Goal: Find contact information: Find contact information

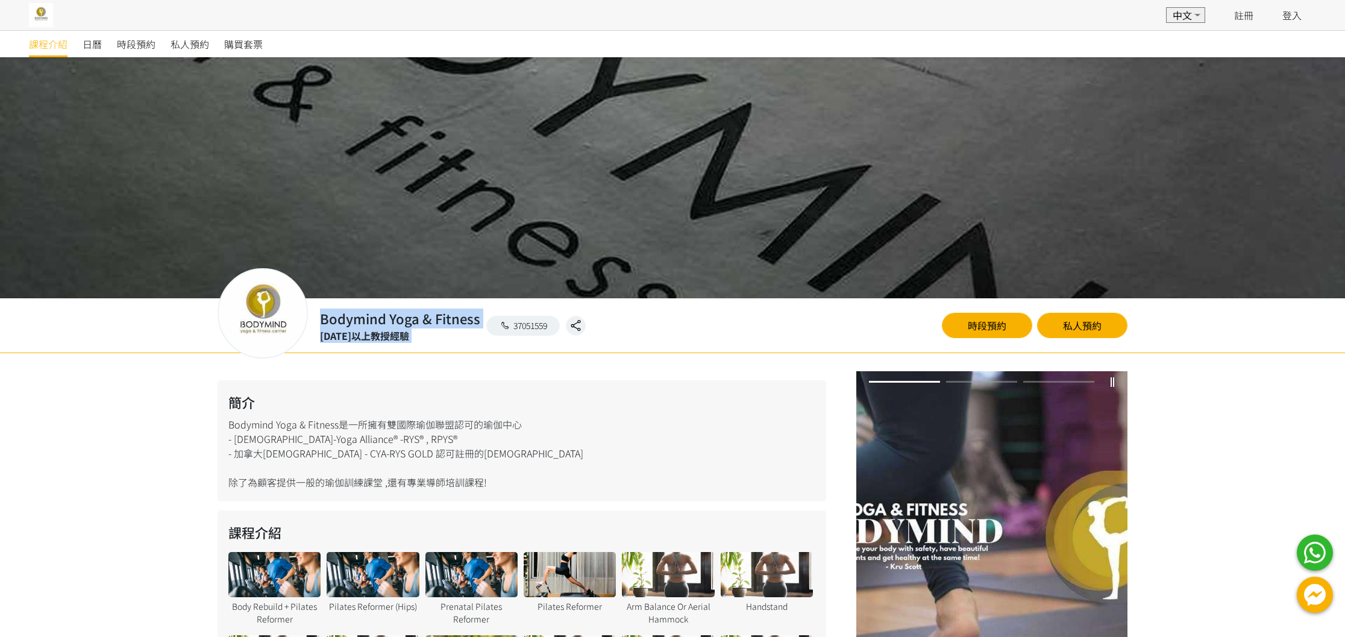
drag, startPoint x: 321, startPoint y: 316, endPoint x: 490, endPoint y: 315, distance: 168.7
click at [490, 315] on div "Bodymind Yoga & Fitness [DATE]以上教授經驗 37051559" at bounding box center [453, 325] width 290 height 34
click at [478, 316] on h2 "Bodymind Yoga & Fitness" at bounding box center [400, 318] width 160 height 20
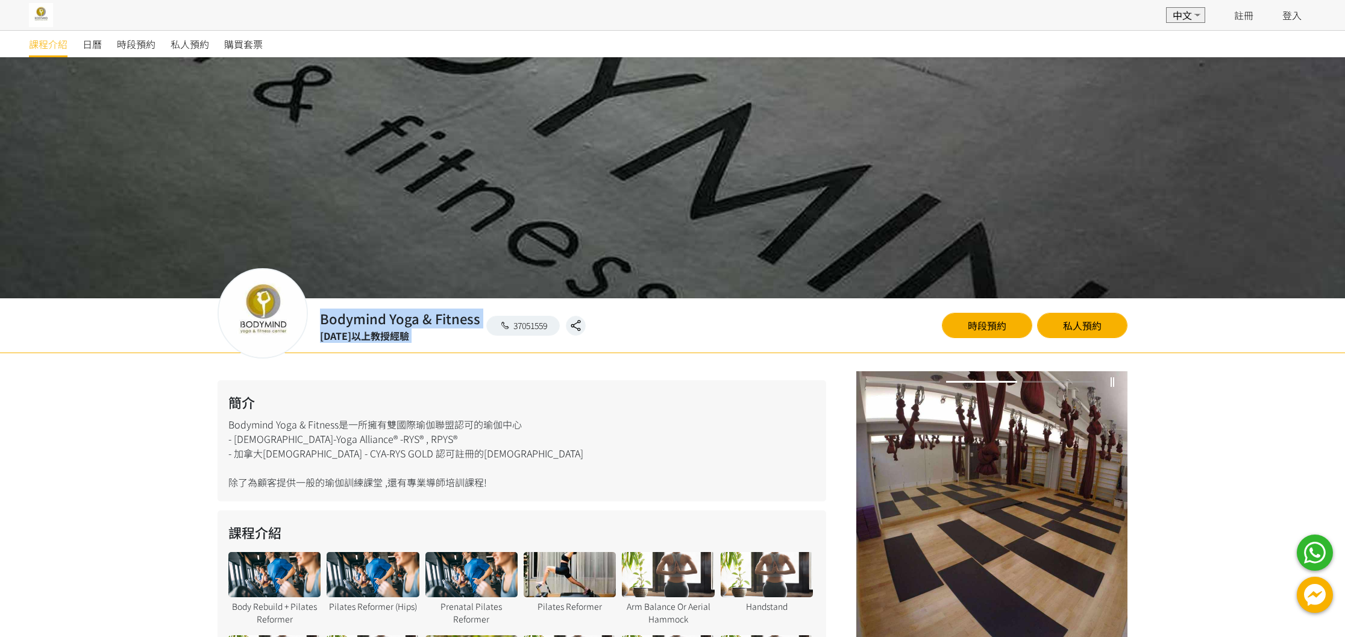
drag, startPoint x: 478, startPoint y: 319, endPoint x: 317, endPoint y: 317, distance: 161.5
click at [317, 317] on div "Bodymind Yoga & Fitness [DATE]以上教授經驗 37051559" at bounding box center [453, 325] width 290 height 34
click at [322, 319] on h2 "Bodymind Yoga & Fitness" at bounding box center [400, 318] width 160 height 20
drag, startPoint x: 322, startPoint y: 315, endPoint x: 478, endPoint y: 317, distance: 156.6
click at [478, 317] on div "Bodymind Yoga & Fitness 10年以上教授經驗 37051559" at bounding box center [453, 325] width 290 height 34
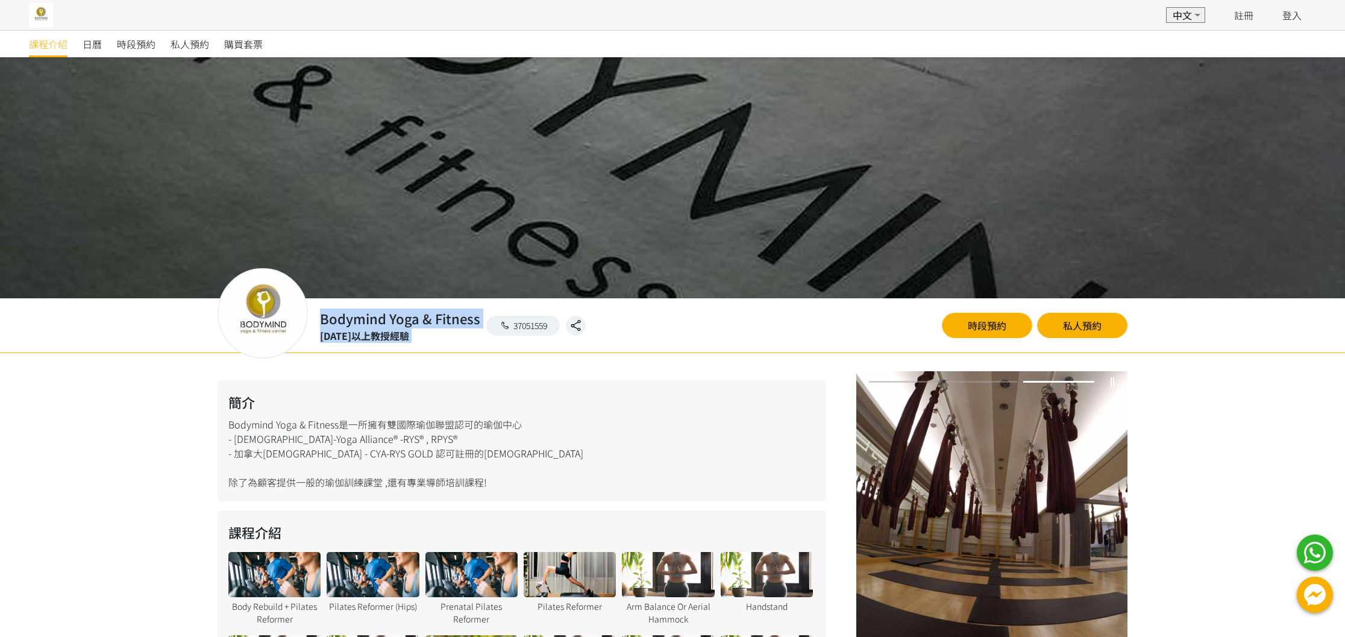
click at [480, 317] on div "37051559" at bounding box center [532, 326] width 105 height 20
drag, startPoint x: 477, startPoint y: 316, endPoint x: 317, endPoint y: 314, distance: 160.3
click at [317, 314] on div "Bodymind Yoga & Fitness 10年以上教授經驗 37051559" at bounding box center [453, 325] width 290 height 34
